Goal: Transaction & Acquisition: Purchase product/service

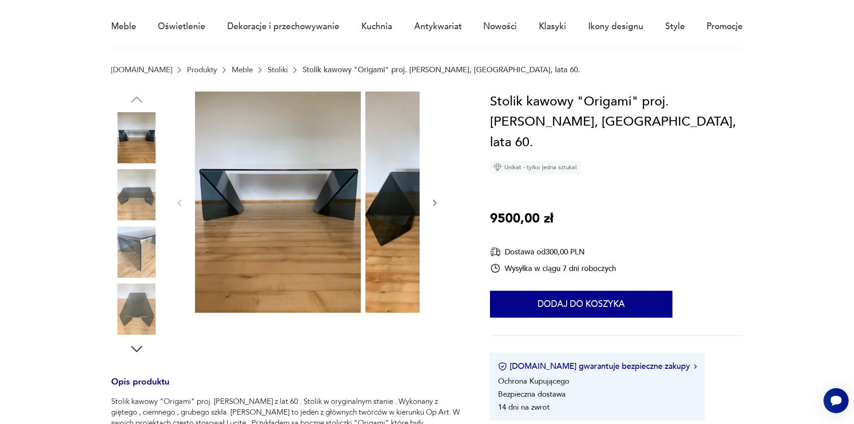
scroll to position [90, 0]
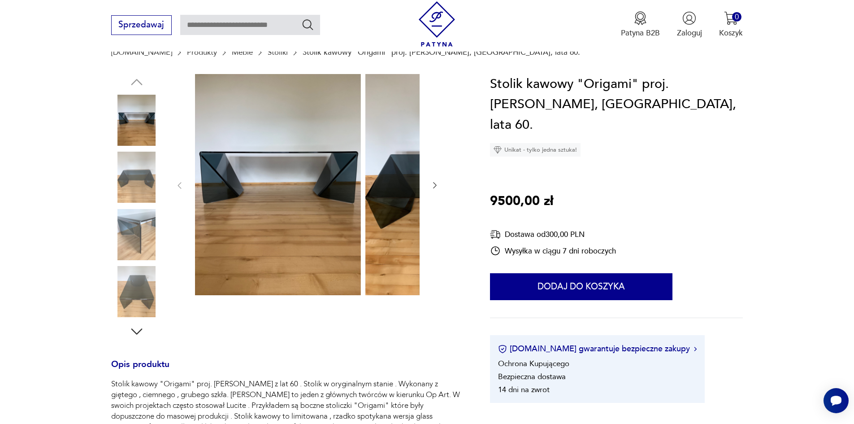
click at [118, 186] on img at bounding box center [136, 177] width 51 height 51
